Goal: Task Accomplishment & Management: Manage account settings

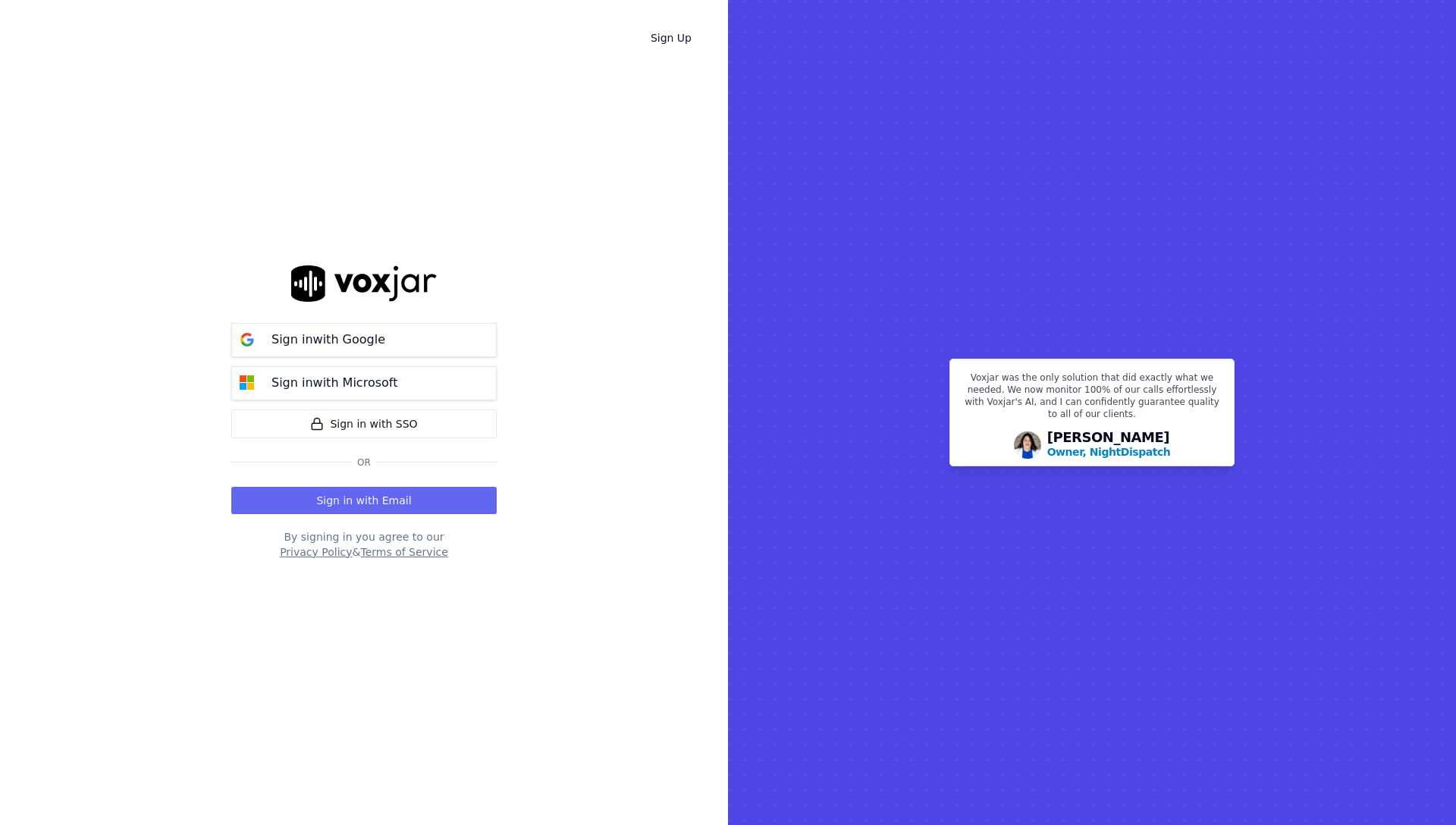
click at [1057, 32] on rect at bounding box center [1091, 412] width 728 height 825
click at [431, 329] on button "Sign in with Google" at bounding box center [364, 340] width 265 height 34
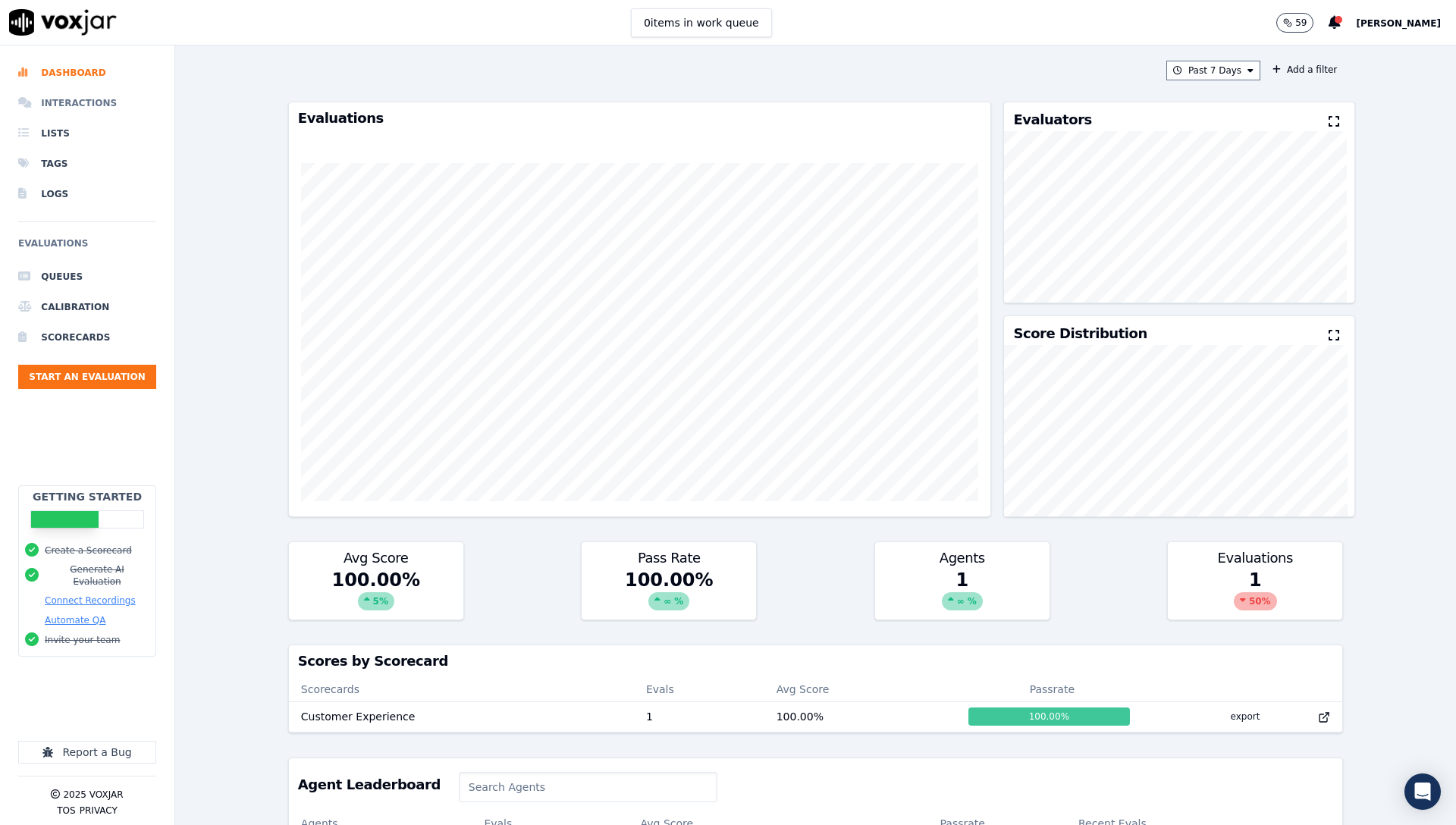
click at [86, 99] on li "Interactions" at bounding box center [87, 103] width 138 height 30
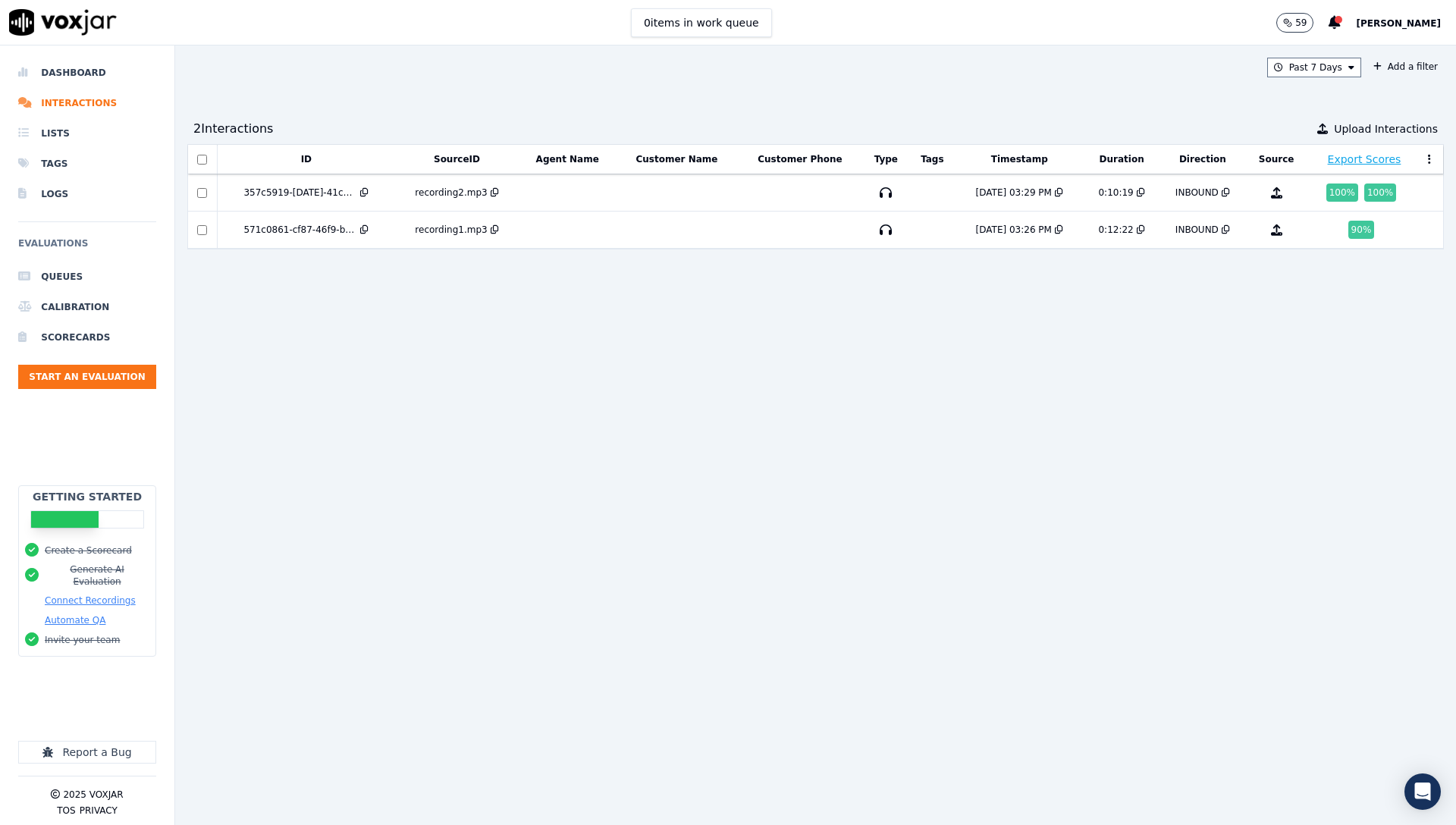
click at [1409, 19] on span "[PERSON_NAME]" at bounding box center [1398, 24] width 85 height 11
click at [1330, 51] on div "Settings" at bounding box center [1364, 51] width 163 height 24
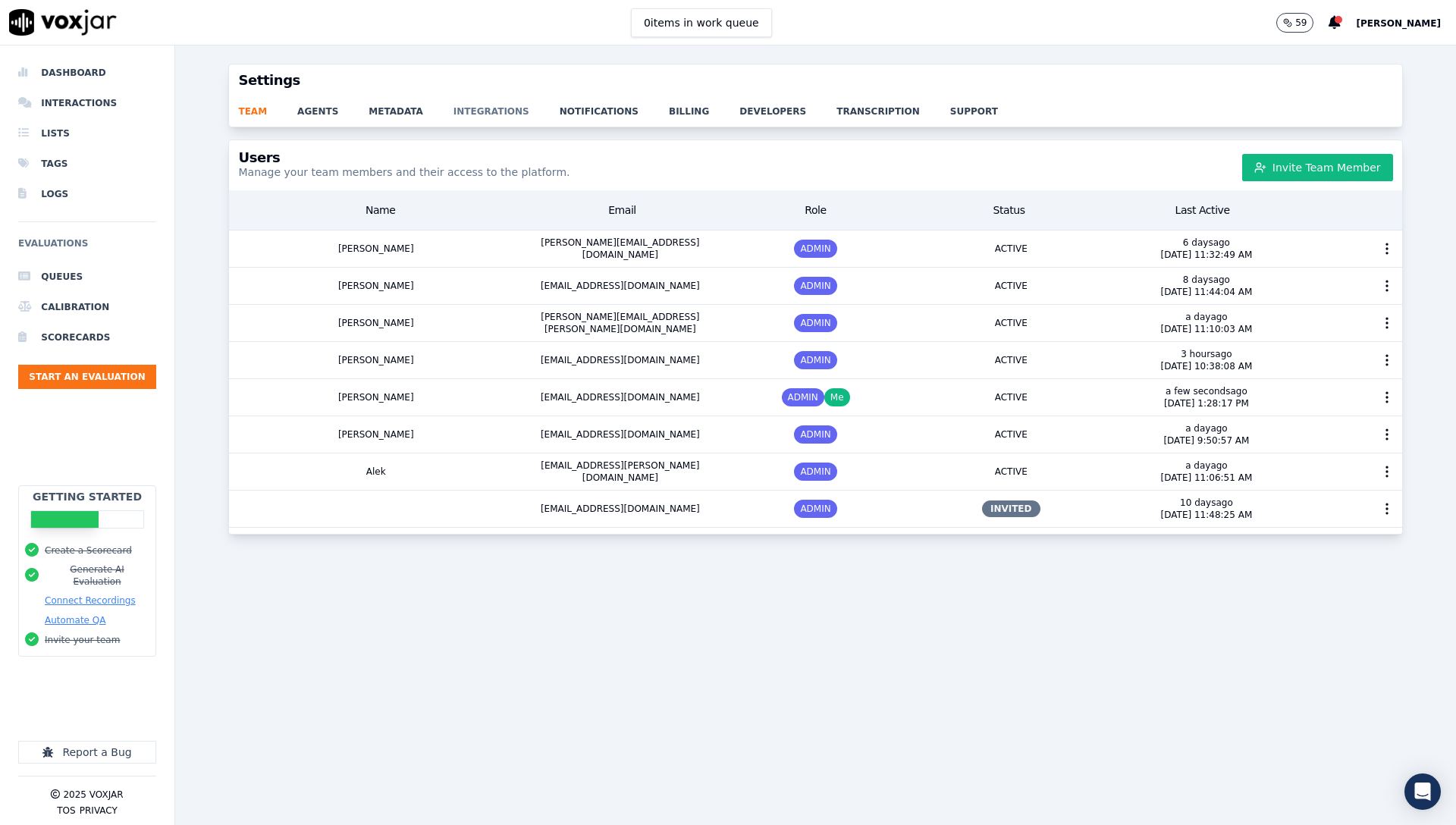
click at [480, 111] on link "integrations" at bounding box center [507, 107] width 107 height 21
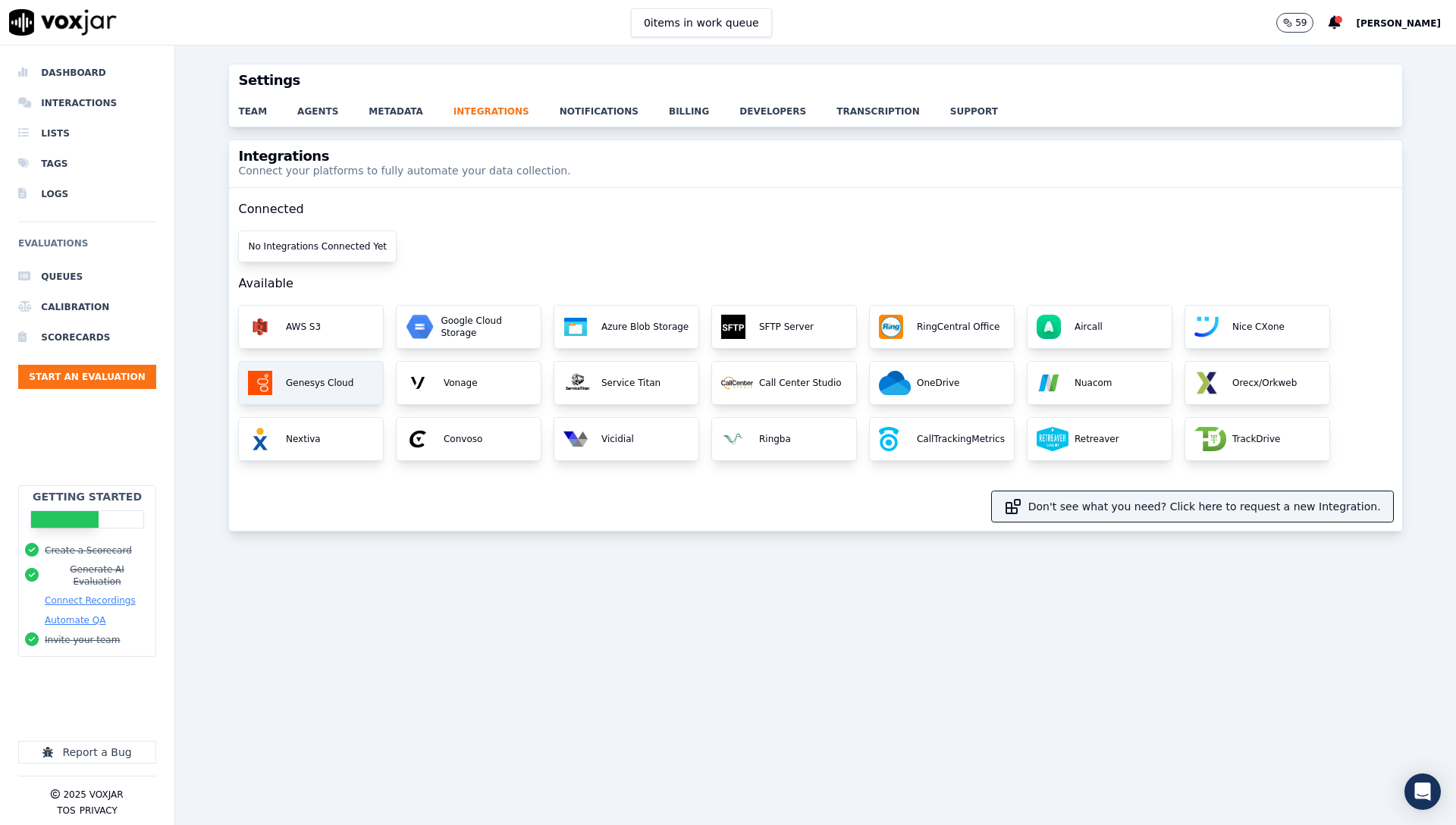
click at [252, 371] on img at bounding box center [260, 383] width 24 height 24
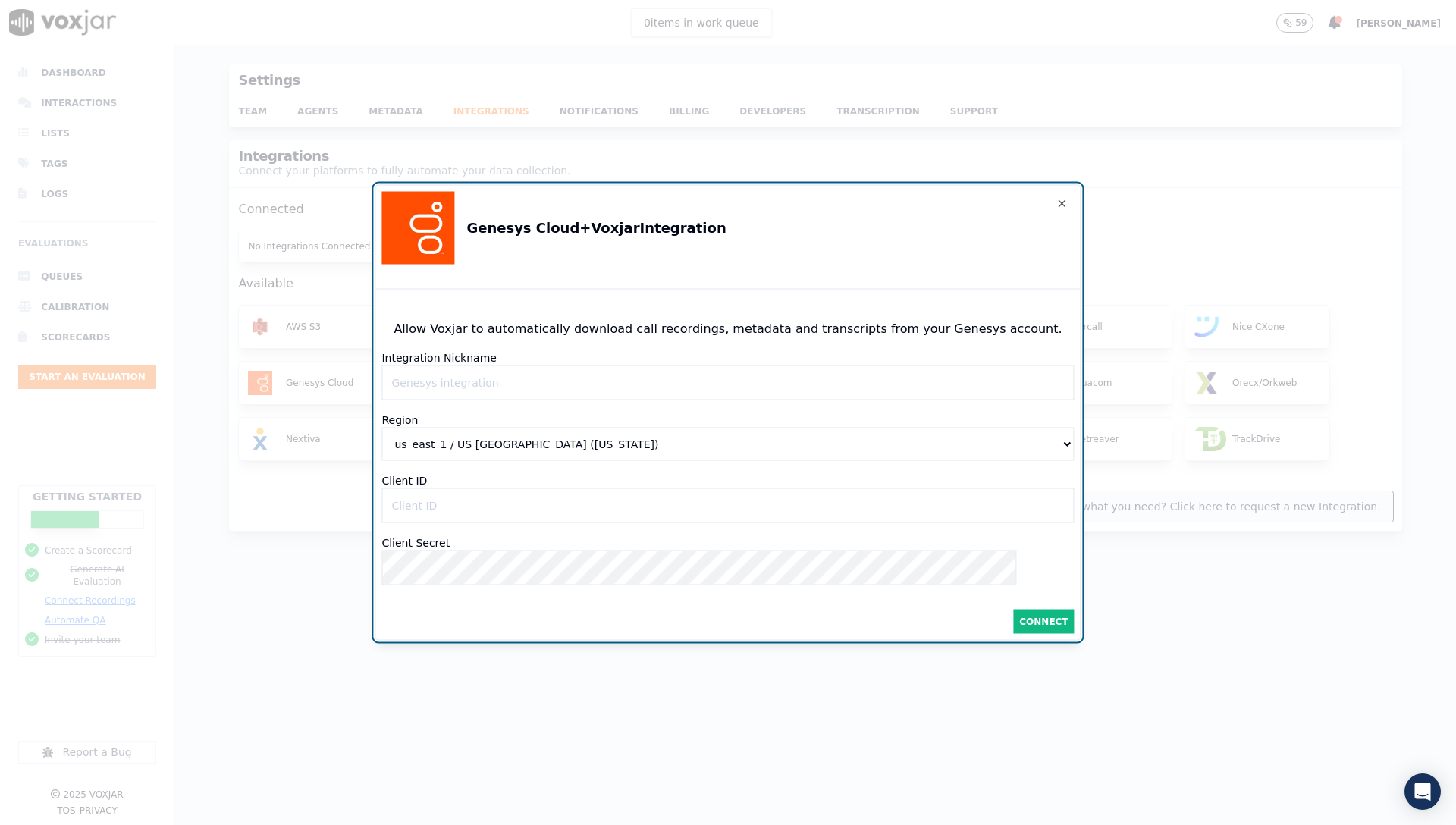
drag, startPoint x: 473, startPoint y: 511, endPoint x: 490, endPoint y: 548, distance: 40.7
click at [490, 548] on div "Allow Voxjar to automatically download call recordings, metadata and transcript…" at bounding box center [728, 470] width 705 height 338
